Goal: Check status: Check status

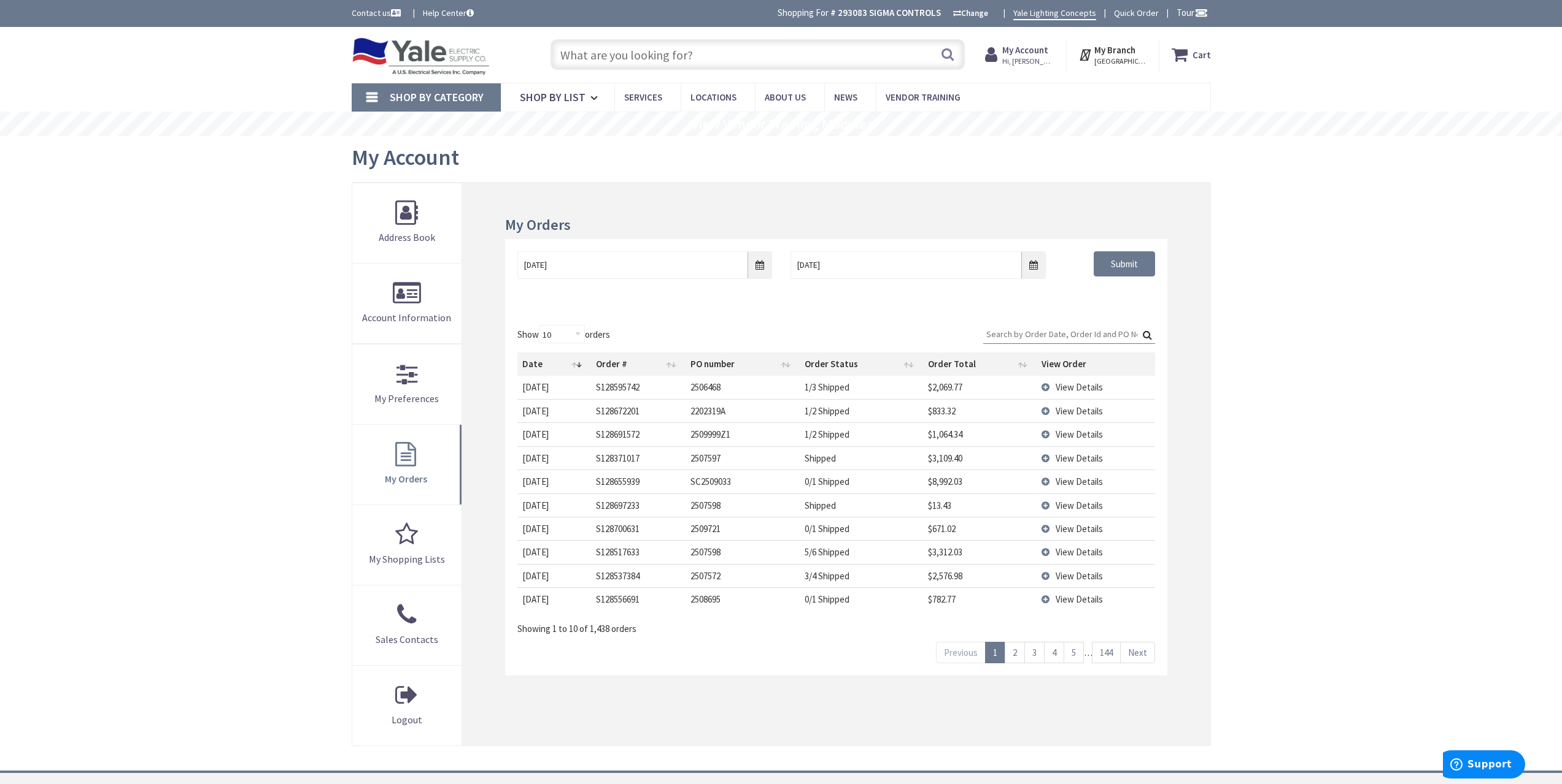
click at [1046, 332] on input "Search:" at bounding box center [1069, 334] width 172 height 19
type input "s1286"
click at [1072, 540] on td "View Details" at bounding box center [1095, 529] width 118 height 24
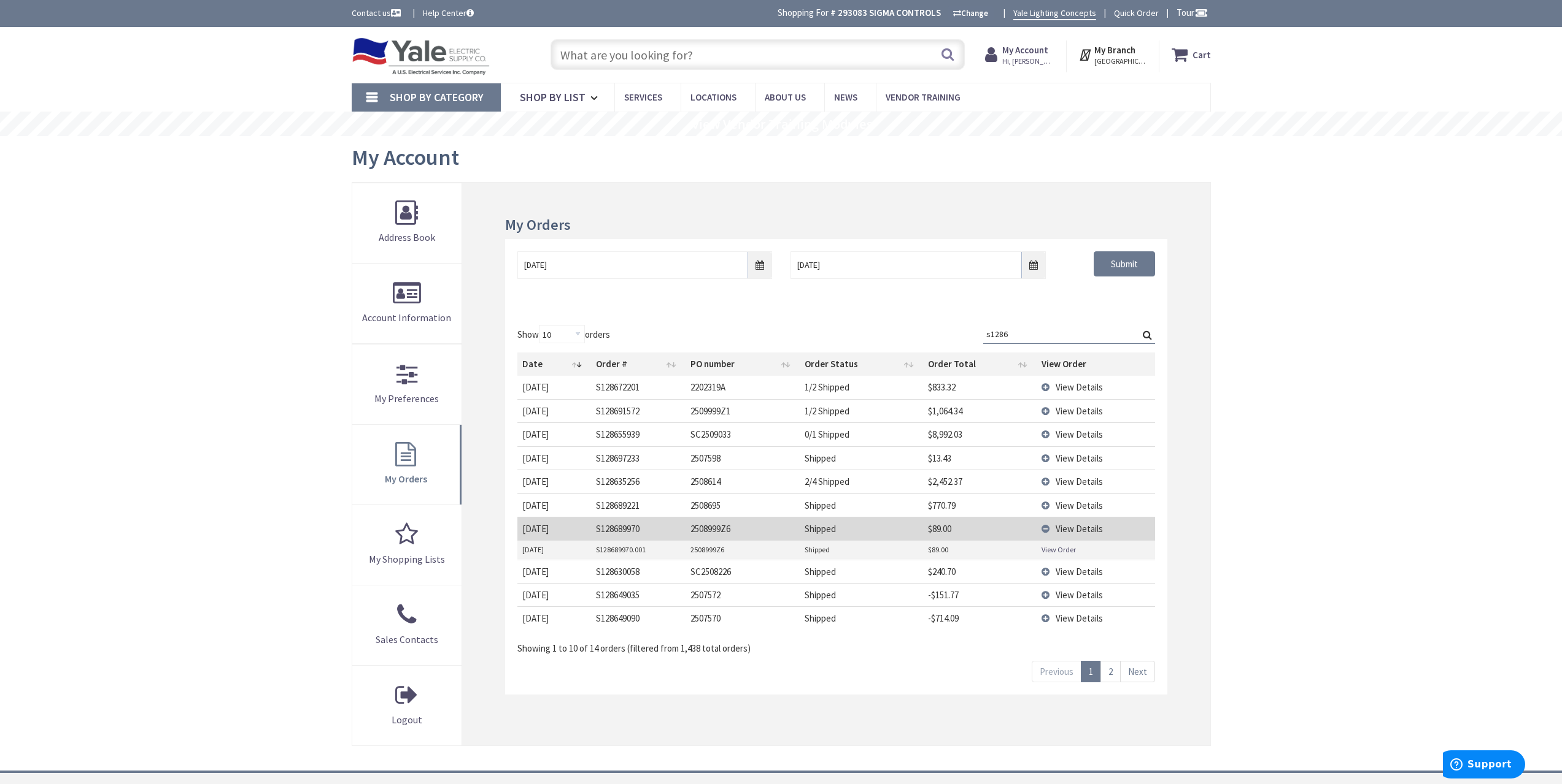
click at [1066, 550] on link "View Order" at bounding box center [1058, 550] width 35 height 11
click at [1076, 534] on span "View Details" at bounding box center [1079, 529] width 47 height 12
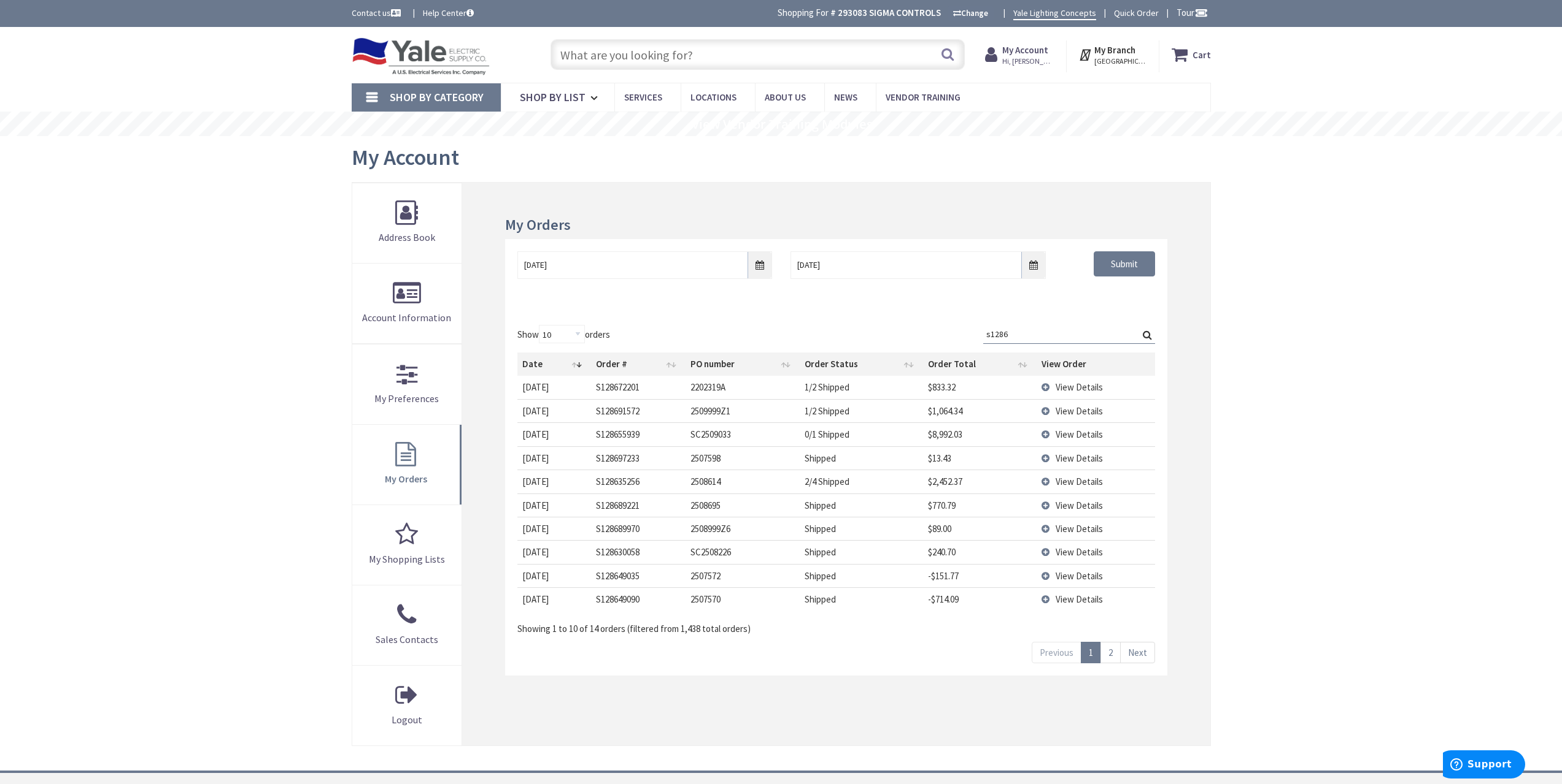
click at [1082, 483] on span "View Details" at bounding box center [1079, 481] width 47 height 12
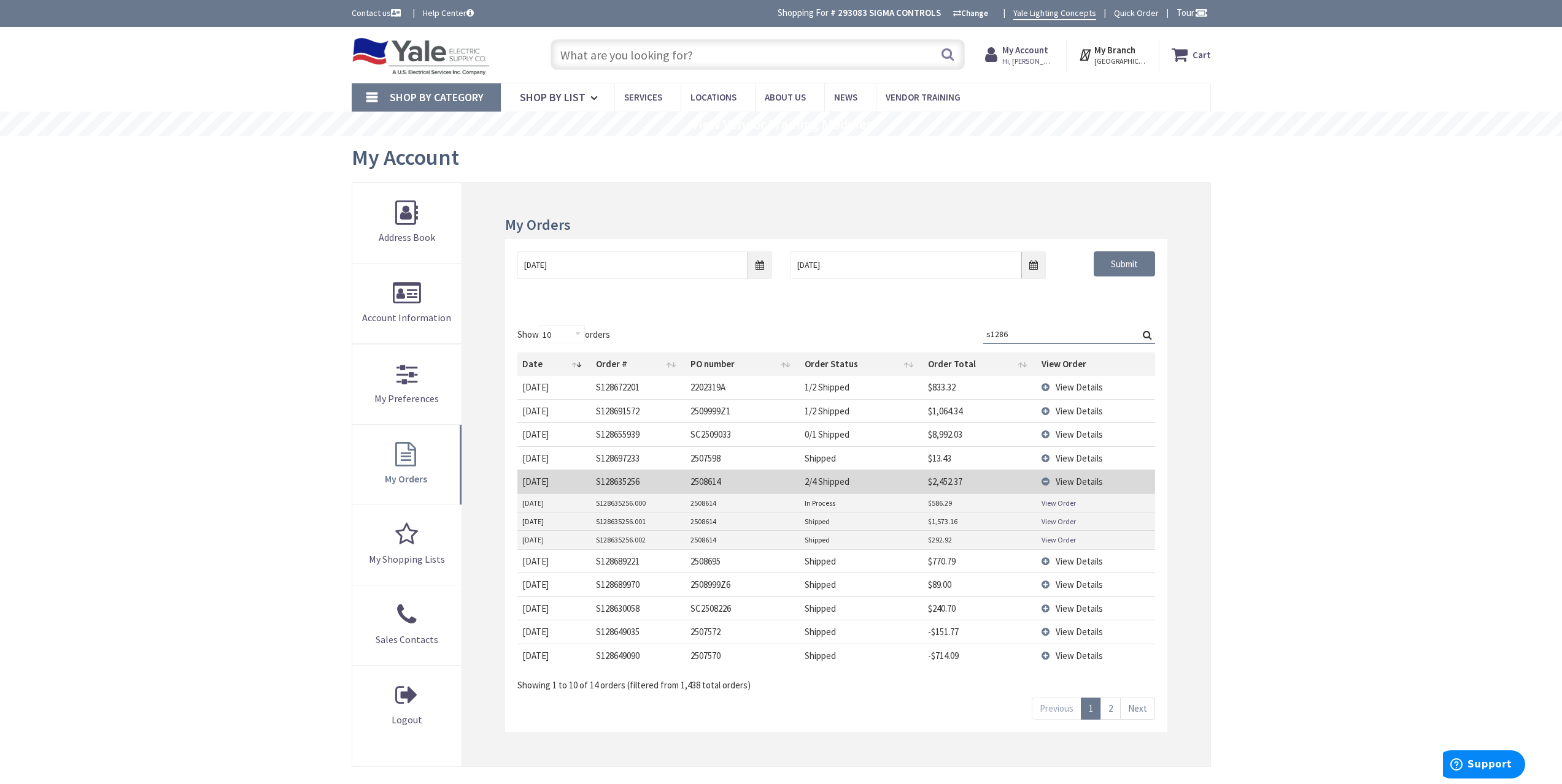
click at [1082, 483] on span "View Details" at bounding box center [1079, 481] width 47 height 12
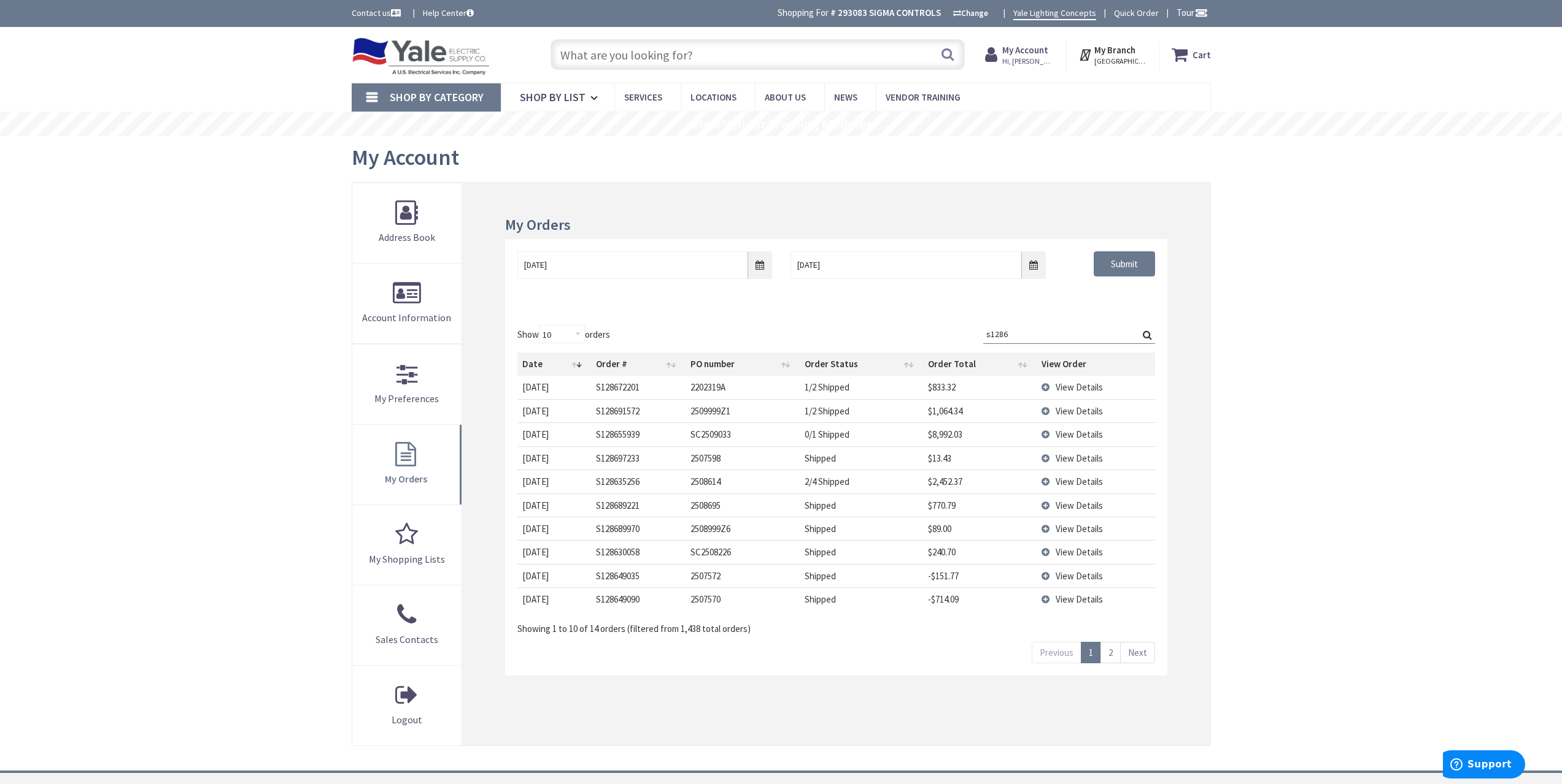
drag, startPoint x: 1042, startPoint y: 332, endPoint x: 848, endPoint y: 297, distance: 197.1
click at [850, 296] on div "My Orders [DATE] [DATE] Submit Show 10 25 50 100 orders Search: s1286 Date Orde…" at bounding box center [836, 464] width 748 height 563
click at [1247, 395] on div "Skip to Content Toggle Nav Search Cart My Cart Close" at bounding box center [781, 516] width 1562 height 979
click at [1095, 382] on span "View Details" at bounding box center [1079, 388] width 47 height 12
